Goal: Task Accomplishment & Management: Manage account settings

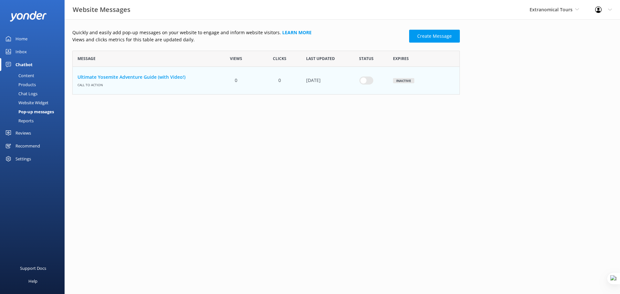
scroll to position [39, 383]
click at [97, 184] on html "Website Messages Extranomical Tours Yonder demo Musket Cove Island Resort & Mar…" at bounding box center [310, 147] width 620 height 294
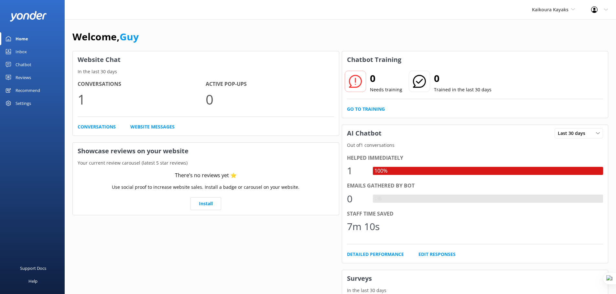
click at [13, 105] on div "Settings" at bounding box center [32, 103] width 65 height 13
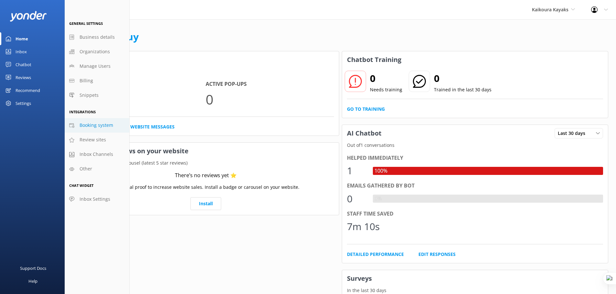
click at [94, 128] on span "Booking system" at bounding box center [96, 125] width 34 height 7
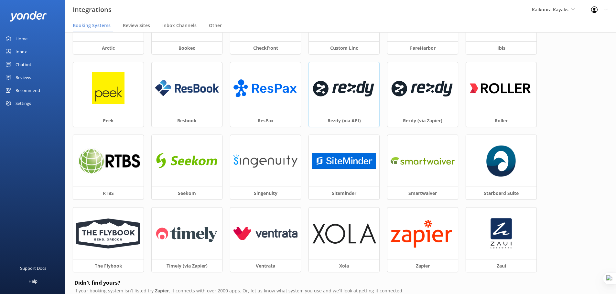
scroll to position [1, 0]
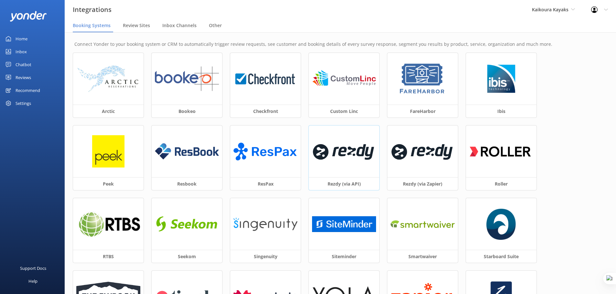
click at [338, 157] on img at bounding box center [344, 151] width 64 height 27
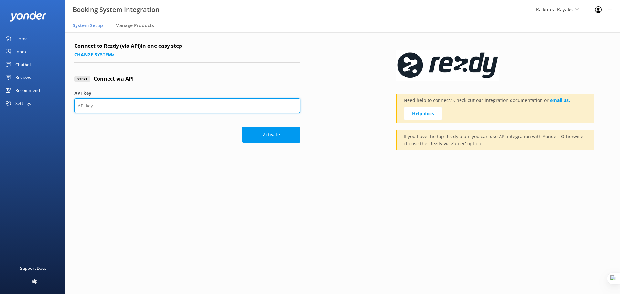
click at [100, 106] on input "API key" at bounding box center [187, 106] width 226 height 15
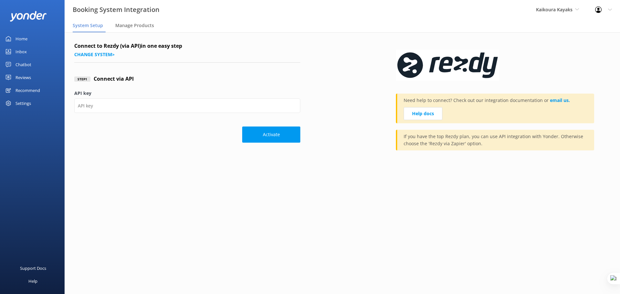
click at [237, 69] on div "Step 1 Connect via API" at bounding box center [187, 79] width 226 height 21
click at [573, 7] on span "Kaikoura Kayaks" at bounding box center [557, 9] width 43 height 7
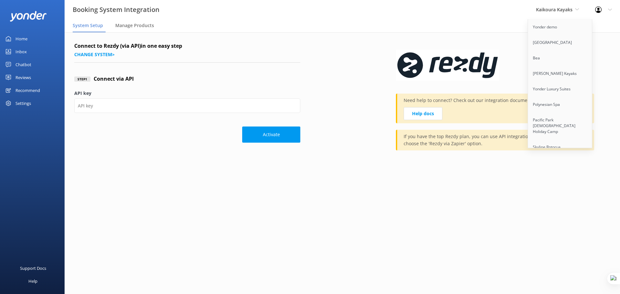
scroll to position [2882, 0]
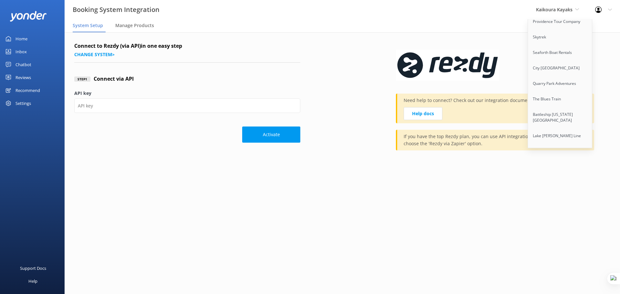
click at [570, 175] on link "Extranomical Tours" at bounding box center [560, 183] width 65 height 16
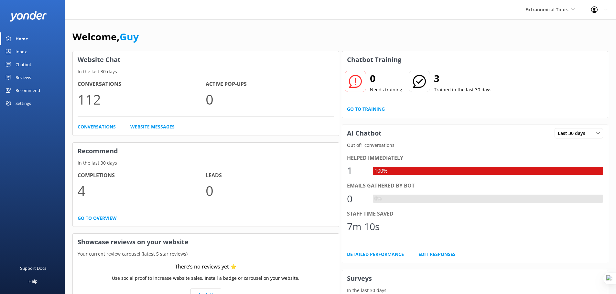
click at [18, 65] on div "Chatbot" at bounding box center [24, 64] width 16 height 13
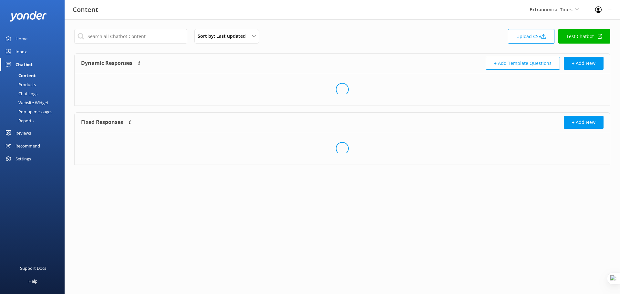
click at [30, 101] on div "Website Widget" at bounding box center [26, 102] width 45 height 9
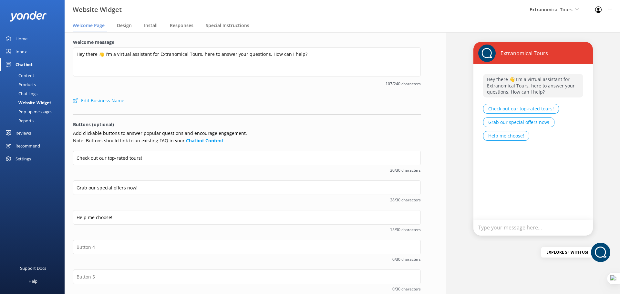
click at [34, 111] on div "Pop-up messages" at bounding box center [28, 111] width 48 height 9
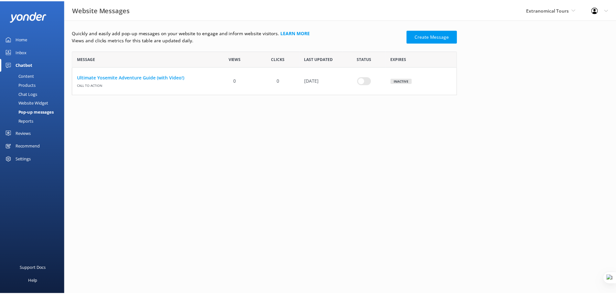
scroll to position [39, 383]
click at [366, 83] on input "row" at bounding box center [367, 81] width 14 height 8
checkbox input "true"
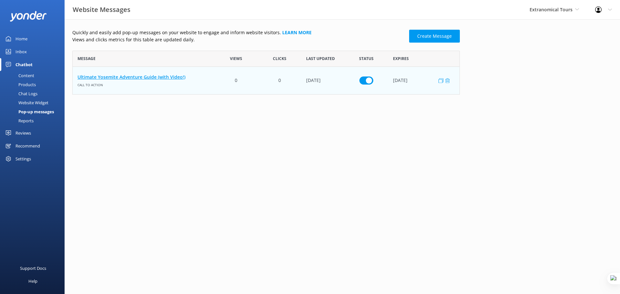
click at [156, 77] on link "Ultimate Yosemite Adventure Guide (with Video!)" at bounding box center [144, 77] width 132 height 7
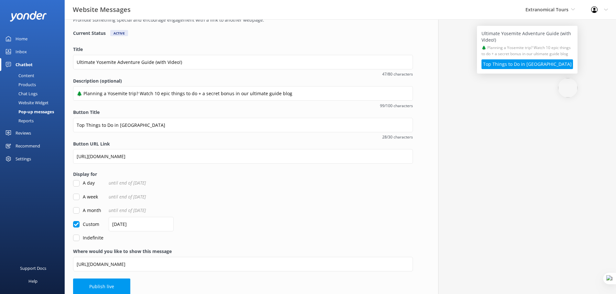
scroll to position [38, 0]
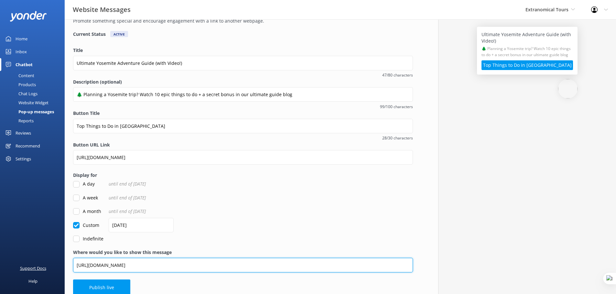
drag, startPoint x: 85, startPoint y: 270, endPoint x: 62, endPoint y: 270, distance: 22.9
click at [62, 270] on div "Website Messages Extranomical Tours Yonder demo [GEOGRAPHIC_DATA] Bea [PERSON_N…" at bounding box center [308, 142] width 616 height 321
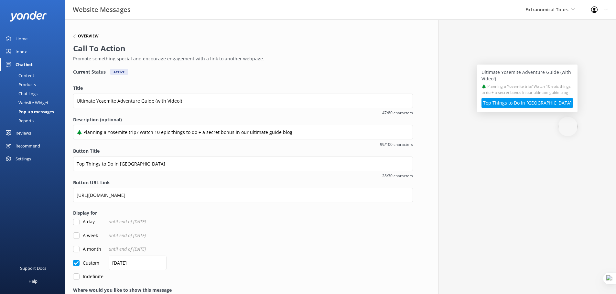
click at [85, 37] on h6 "Overview" at bounding box center [88, 36] width 21 height 4
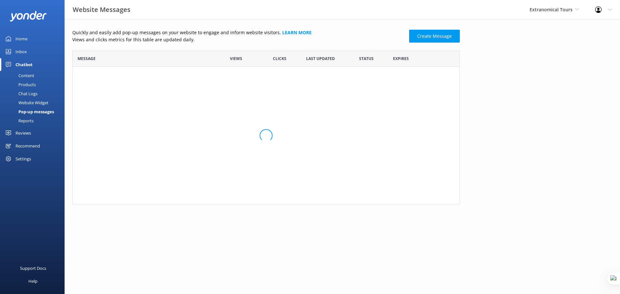
scroll to position [39, 383]
click at [360, 82] on input "row" at bounding box center [367, 81] width 14 height 8
checkbox input "false"
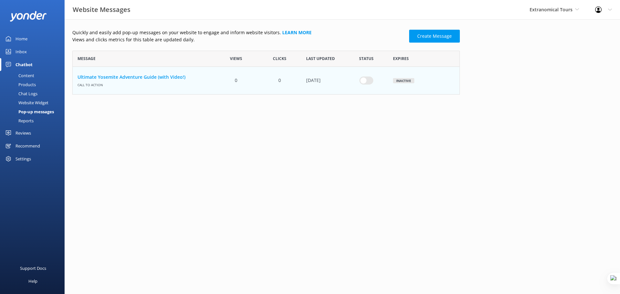
drag, startPoint x: 329, startPoint y: 139, endPoint x: 321, endPoint y: 138, distance: 8.1
click at [327, 139] on html "Website Messages Extranomical Tours Yonder demo Musket Cove Island Resort & Mar…" at bounding box center [310, 147] width 620 height 294
click at [553, 12] on span "Extranomical Tours" at bounding box center [551, 9] width 43 height 6
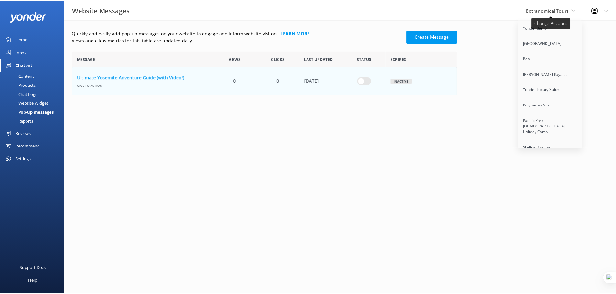
scroll to position [2976, 0]
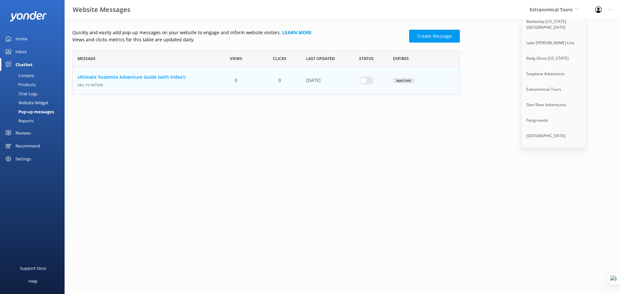
click at [542, 175] on link "[GEOGRAPHIC_DATA]" at bounding box center [554, 183] width 65 height 16
